Goal: Transaction & Acquisition: Purchase product/service

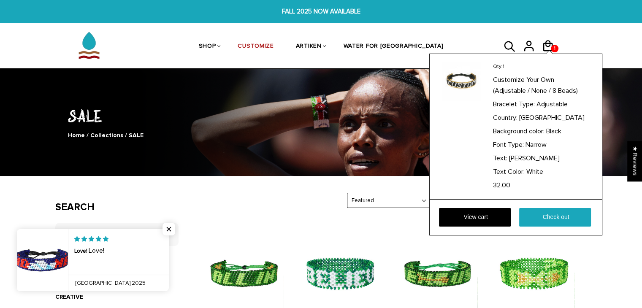
click at [549, 54] on div "Qty: 1 Customize Your Own (Adjustable / None / 8 Beads) Bracelet Type: Adjustab…" at bounding box center [515, 145] width 173 height 182
click at [486, 217] on link "View cart" at bounding box center [475, 217] width 72 height 19
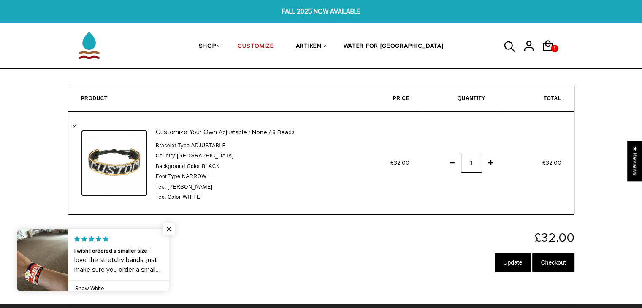
click at [119, 164] on img at bounding box center [114, 163] width 66 height 66
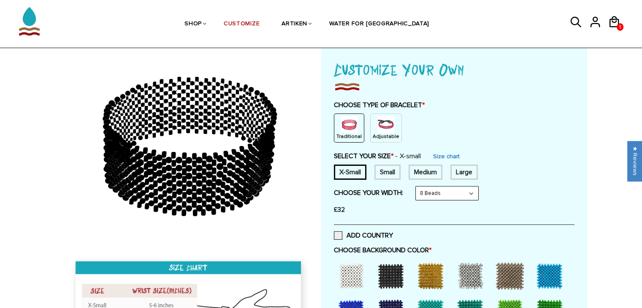
scroll to position [105, 0]
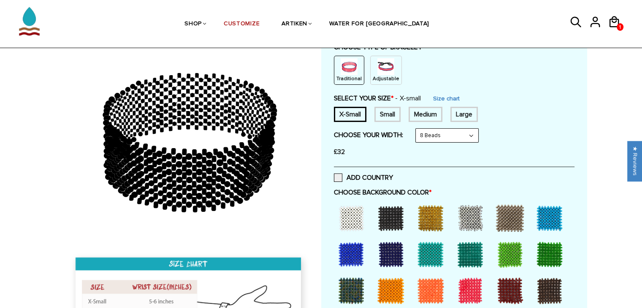
click at [334, 171] on div "ADD COUNTRY" at bounding box center [454, 178] width 241 height 22
click at [338, 178] on span at bounding box center [338, 178] width 8 height 8
click at [393, 175] on input "ADD COUNTRY" at bounding box center [393, 175] width 0 height 0
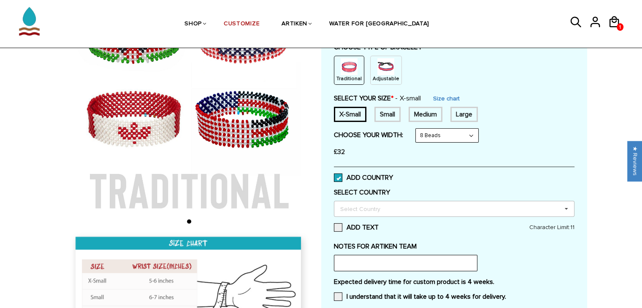
click at [354, 204] on div "Select Country" at bounding box center [365, 209] width 54 height 10
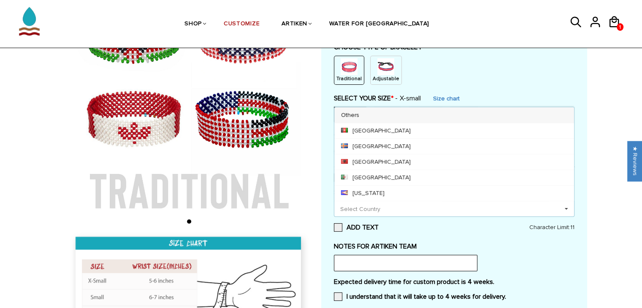
scroll to position [0, 0]
click at [386, 73] on img at bounding box center [385, 66] width 17 height 17
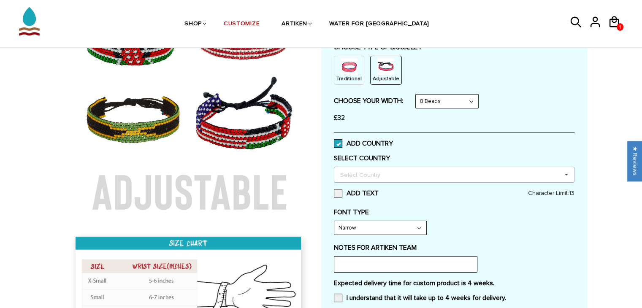
click at [398, 174] on div "Select Country Others Afghanistan Aland Islands Albania Algeria American Samoa …" at bounding box center [454, 175] width 241 height 16
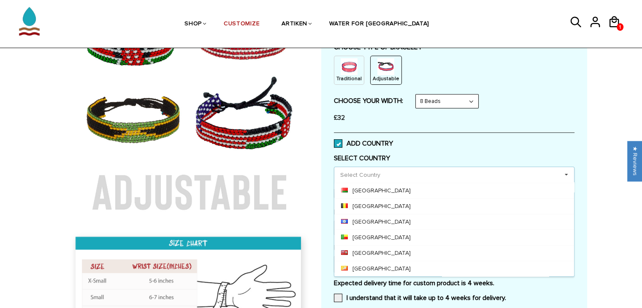
scroll to position [314, 0]
